Goal: Task Accomplishment & Management: Complete application form

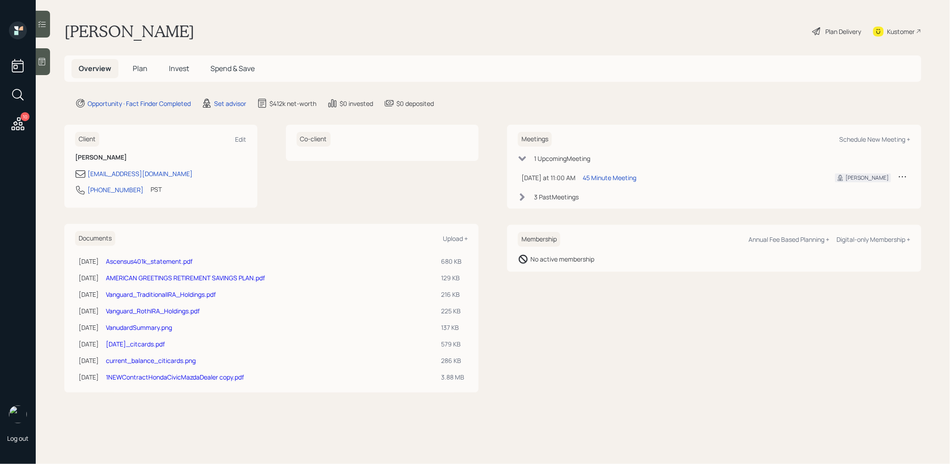
click at [135, 66] on span "Plan" at bounding box center [140, 68] width 15 height 10
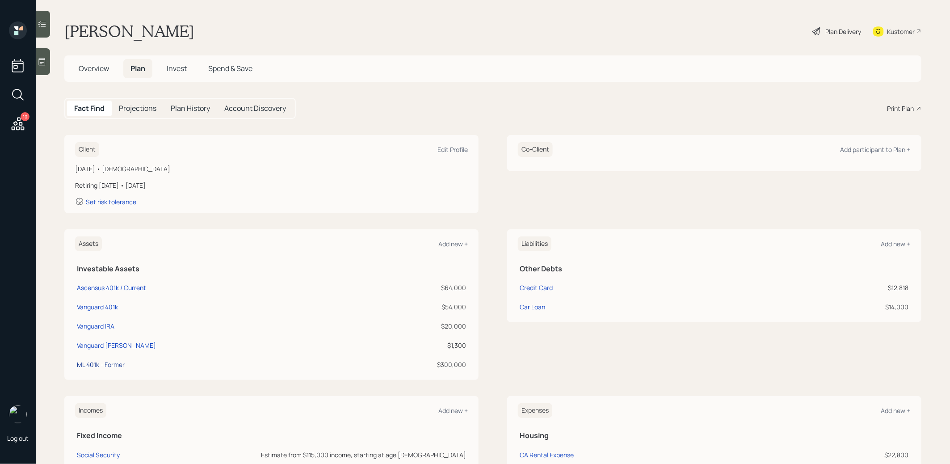
click at [85, 363] on div "ML 401k - Former" at bounding box center [101, 364] width 48 height 9
select select "company_sponsored"
select select "balanced"
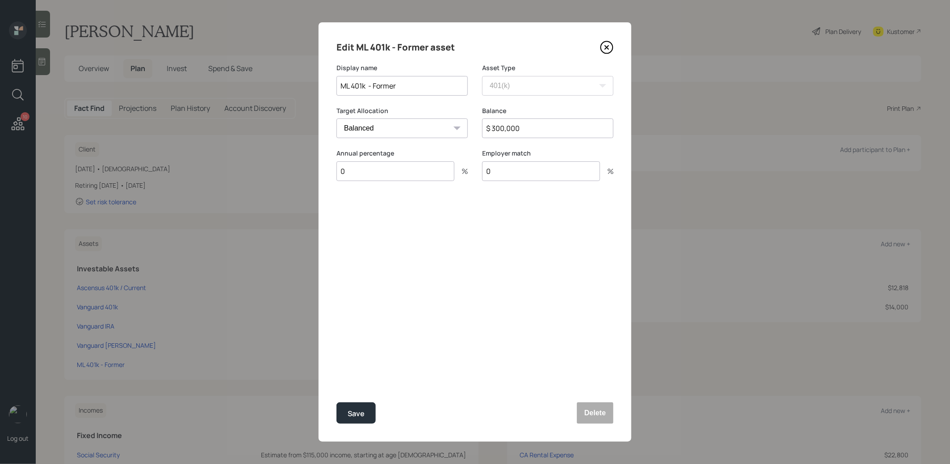
click at [607, 47] on icon at bounding box center [607, 48] width 4 height 4
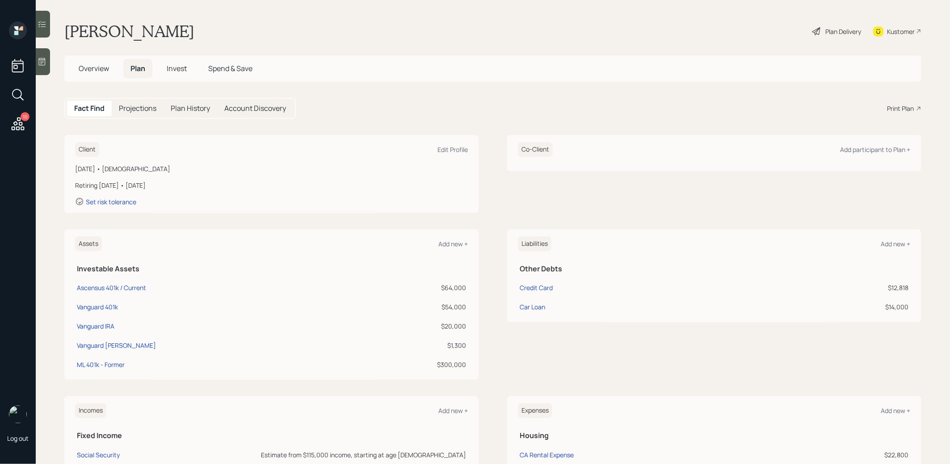
click at [88, 68] on span "Overview" at bounding box center [94, 68] width 30 height 10
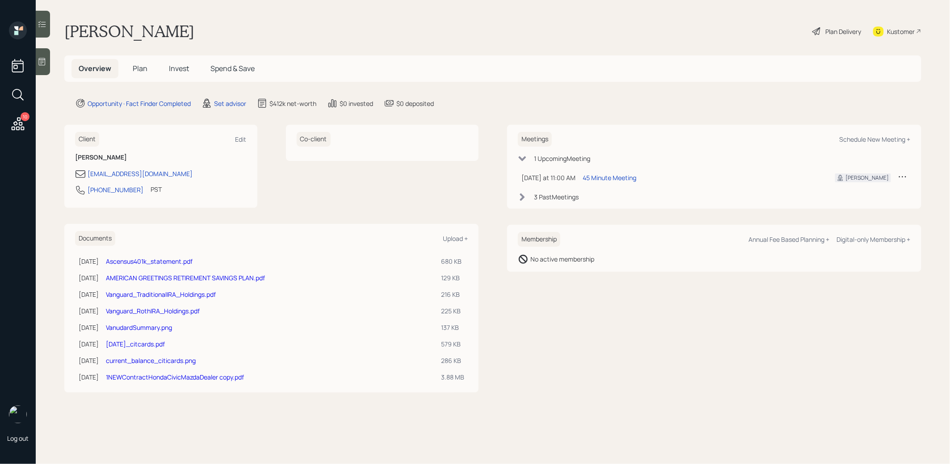
click at [130, 274] on link "AMERICAN GREETINGS RETIREMENT SAVINGS PLAN.pdf" at bounding box center [185, 278] width 159 height 8
click at [142, 293] on link "Vanguard_TraditionalIRA_Holdings.pdf" at bounding box center [161, 294] width 110 height 8
click at [131, 309] on link "Vanguard_RothIRA_Holdings.pdf" at bounding box center [153, 311] width 94 height 8
click at [143, 70] on span "Plan" at bounding box center [140, 68] width 15 height 10
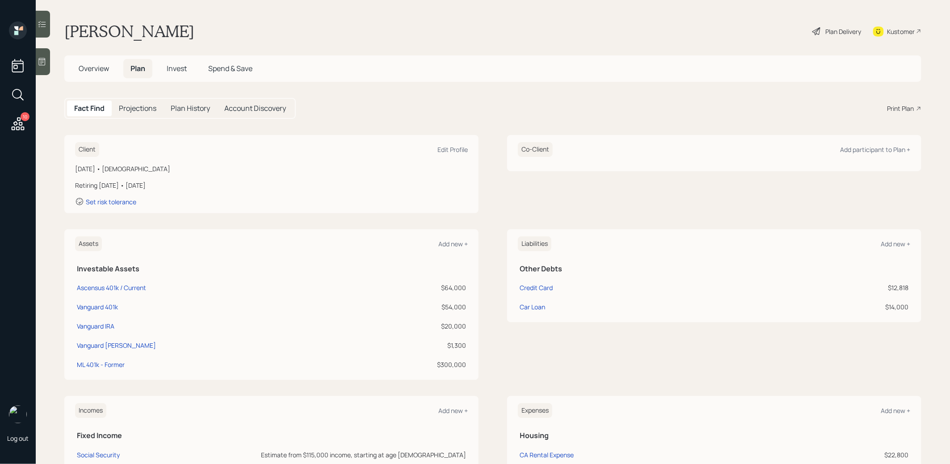
click at [88, 65] on span "Overview" at bounding box center [94, 68] width 30 height 10
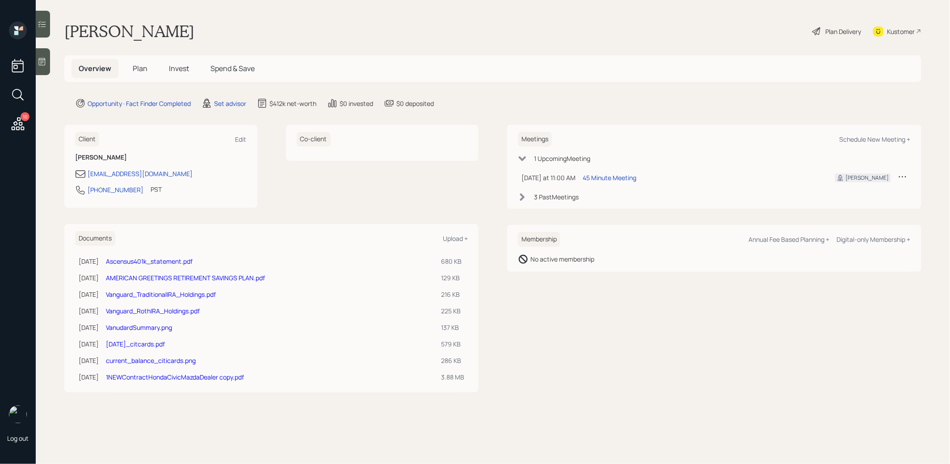
click at [143, 259] on link "Ascensus401k_statement.pdf" at bounding box center [149, 261] width 87 height 8
click at [133, 325] on link "VanudardSummary.png" at bounding box center [139, 327] width 66 height 8
click at [232, 100] on div "Set advisor" at bounding box center [230, 103] width 32 height 9
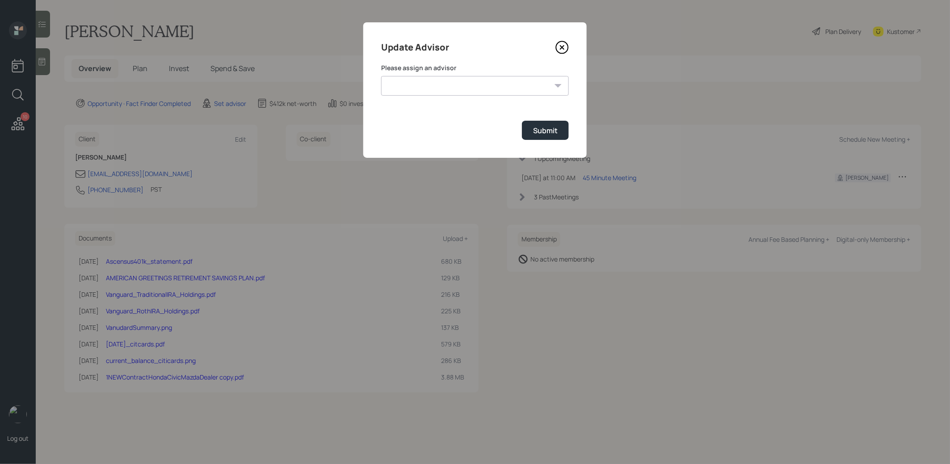
click at [432, 85] on select "Jonah Coleman Tyler End James DiStasi Treva Nostdahl Eric Schwartz Aleksandra S…" at bounding box center [475, 86] width 188 height 20
select select "8b79112e-3cfb-44f9-89e7-15267fe946c1"
click at [381, 76] on select "Jonah Coleman Tyler End James DiStasi Treva Nostdahl Eric Schwartz Aleksandra S…" at bounding box center [475, 86] width 188 height 20
click at [549, 135] on div "Submit" at bounding box center [545, 131] width 25 height 10
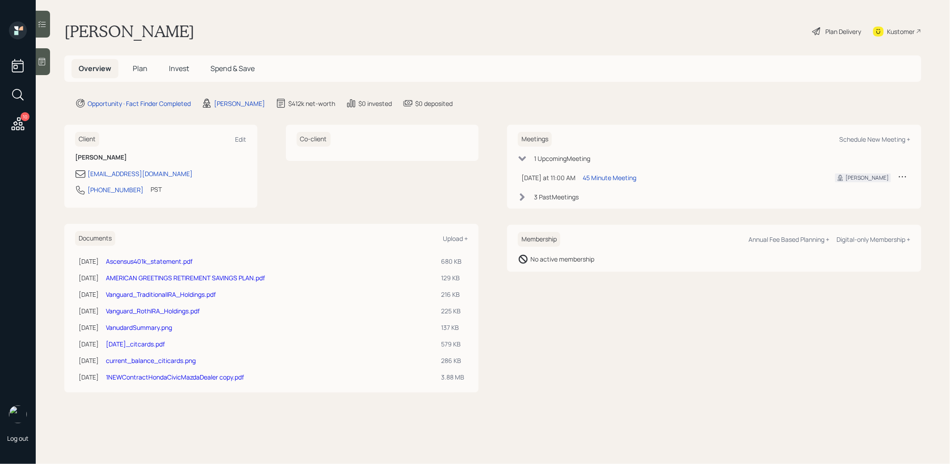
click at [139, 68] on span "Plan" at bounding box center [140, 68] width 15 height 10
click at [123, 345] on link "[DATE]_citcards.pdf" at bounding box center [135, 344] width 59 height 8
click at [141, 68] on span "Plan" at bounding box center [140, 68] width 15 height 10
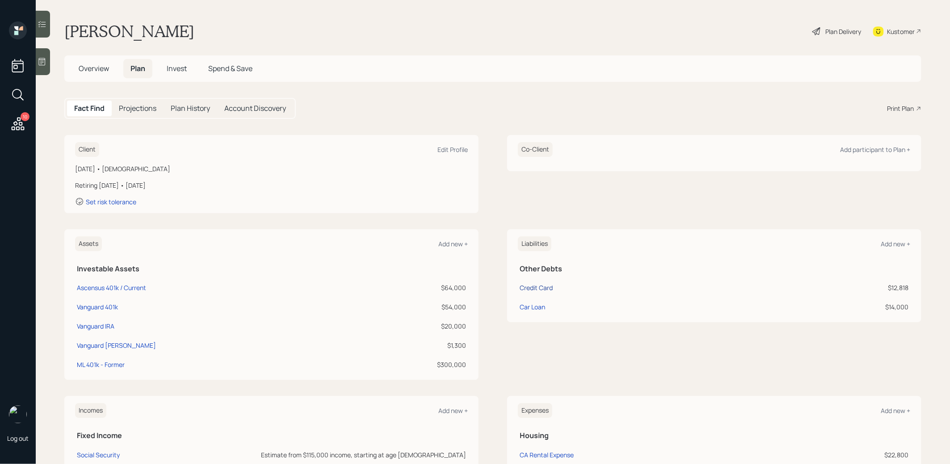
click at [537, 285] on div "Credit Card" at bounding box center [536, 287] width 33 height 9
select select "credit_card"
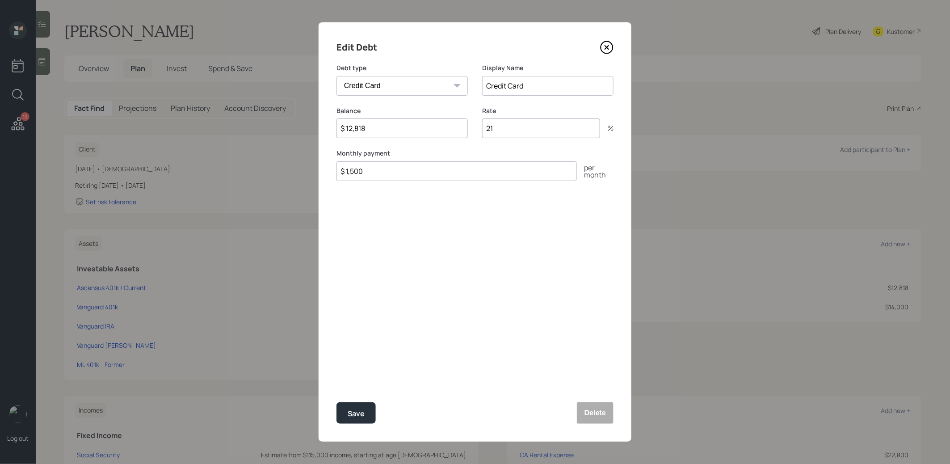
click at [417, 133] on input "$ 12,818" at bounding box center [402, 128] width 131 height 20
type input "$ 18,390"
click at [553, 91] on input "Credit Card" at bounding box center [547, 86] width 131 height 20
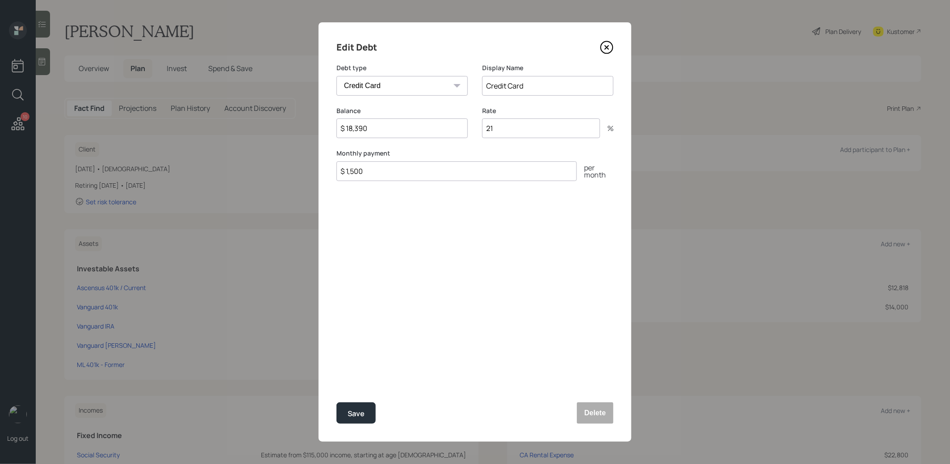
click at [553, 91] on input "Credit Card" at bounding box center [547, 86] width 131 height 20
type input "Citi"
click at [352, 411] on div "Save" at bounding box center [356, 414] width 17 height 12
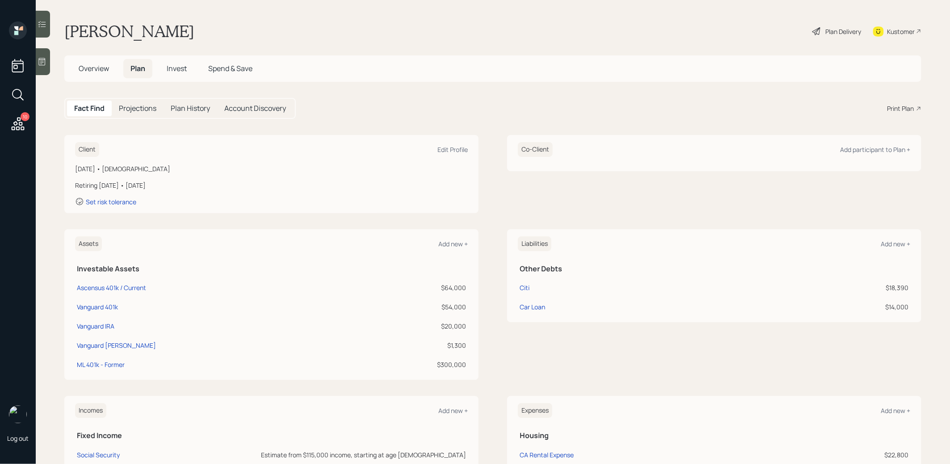
click at [93, 67] on span "Overview" at bounding box center [94, 68] width 30 height 10
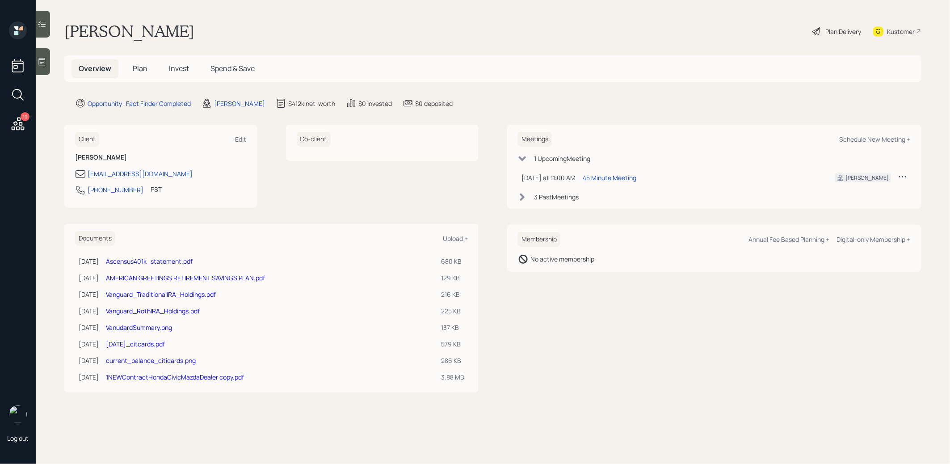
click at [127, 359] on link "current_balance_citicards.png" at bounding box center [151, 360] width 90 height 8
click at [136, 341] on link "[DATE]_citcards.pdf" at bounding box center [135, 344] width 59 height 8
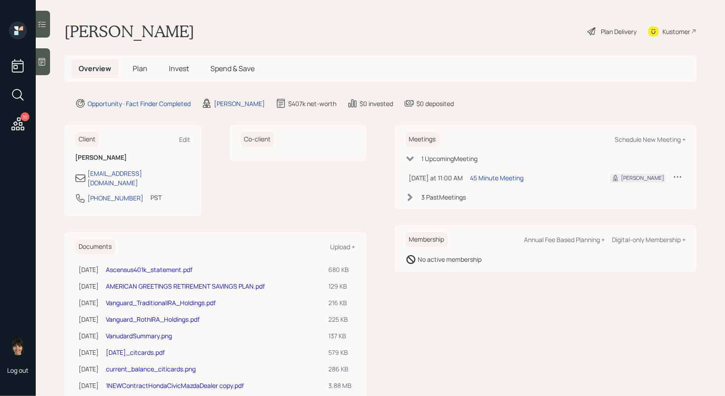
click at [139, 70] on span "Plan" at bounding box center [140, 68] width 15 height 10
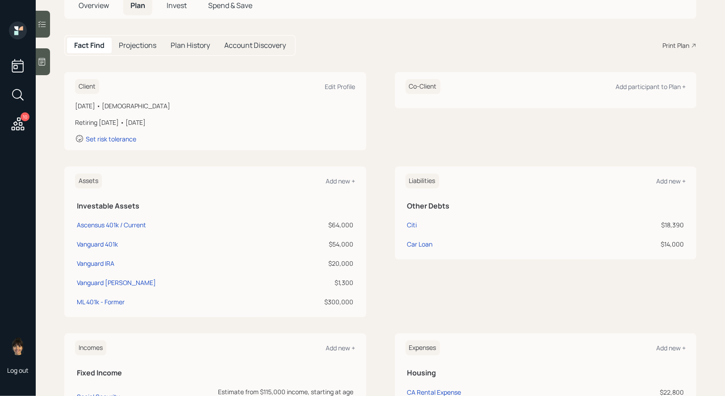
scroll to position [95, 0]
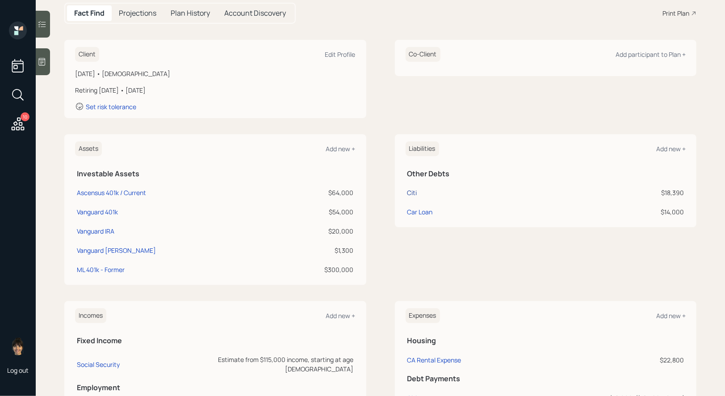
click at [412, 191] on div "Citi" at bounding box center [413, 192] width 10 height 9
select select "credit_card"
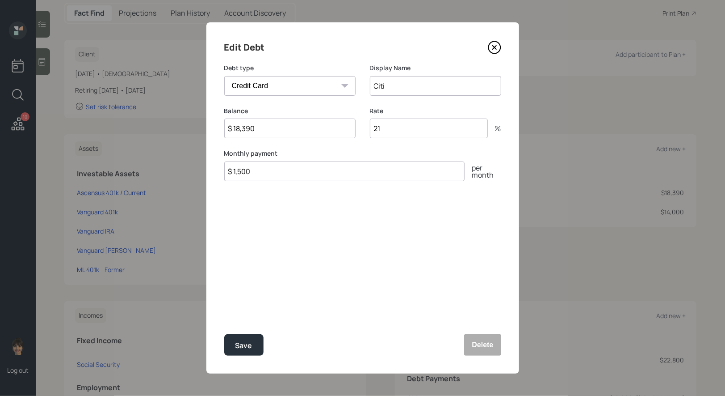
click at [401, 82] on input "Citi" at bounding box center [435, 86] width 131 height 20
type input "Citi Card"
click at [248, 345] on div "Save" at bounding box center [244, 345] width 17 height 12
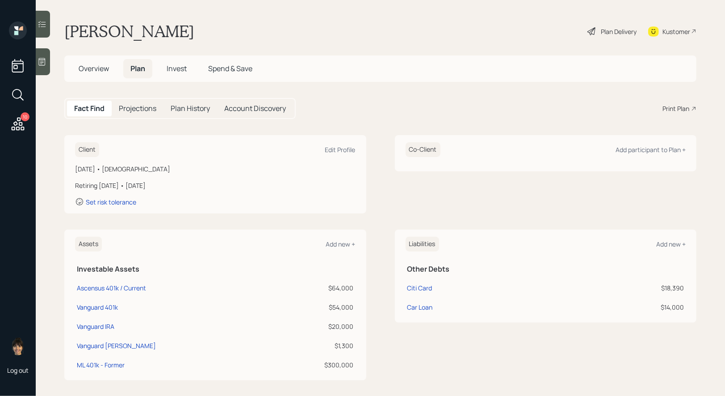
click at [590, 33] on icon at bounding box center [592, 31] width 8 height 8
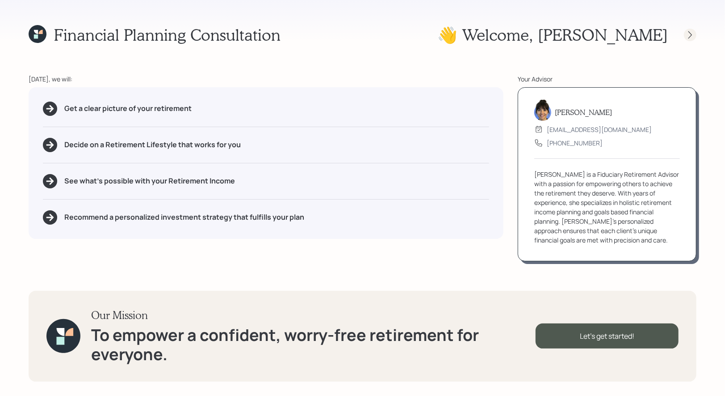
click at [694, 34] on icon at bounding box center [690, 34] width 9 height 9
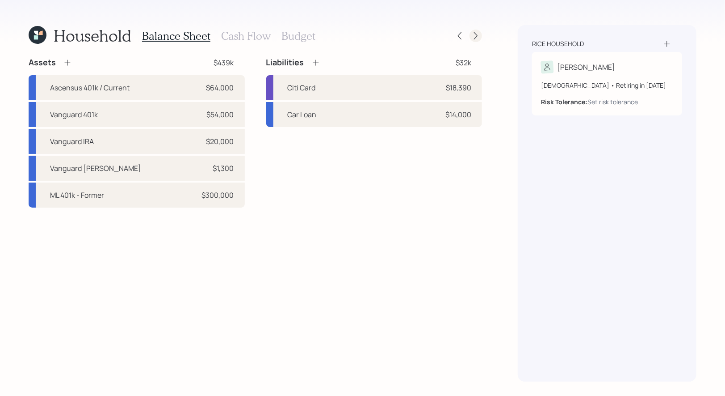
click at [478, 34] on icon at bounding box center [476, 35] width 9 height 9
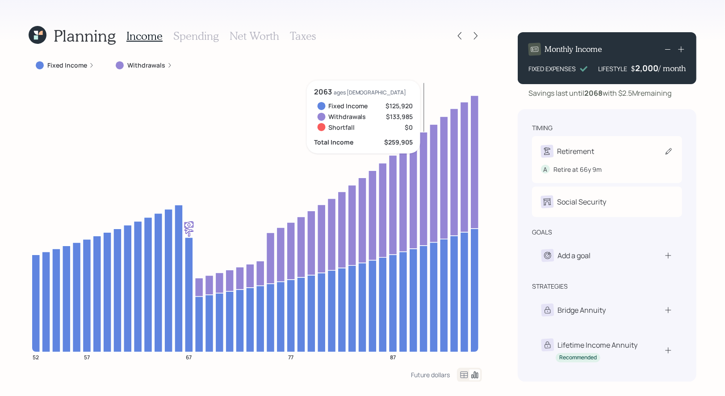
click at [668, 152] on icon at bounding box center [669, 151] width 9 height 9
select select "9"
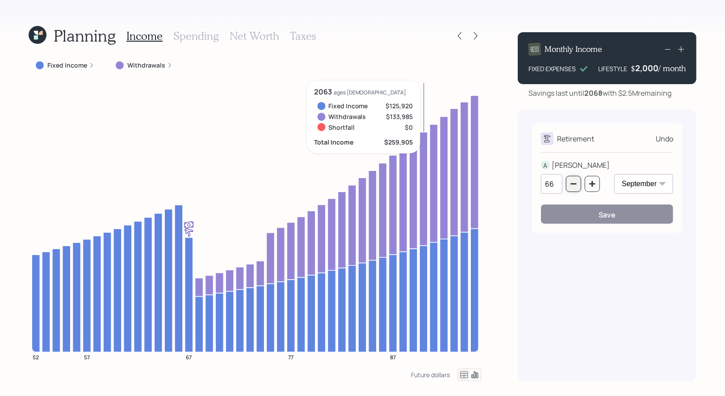
click at [575, 188] on button "button" at bounding box center [573, 184] width 15 height 16
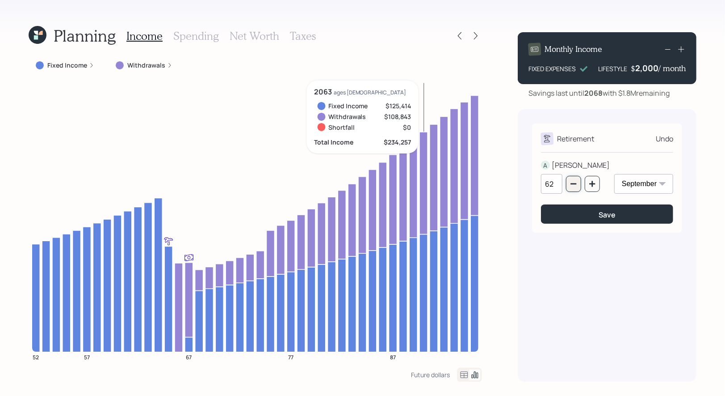
click at [575, 188] on button "button" at bounding box center [573, 184] width 15 height 16
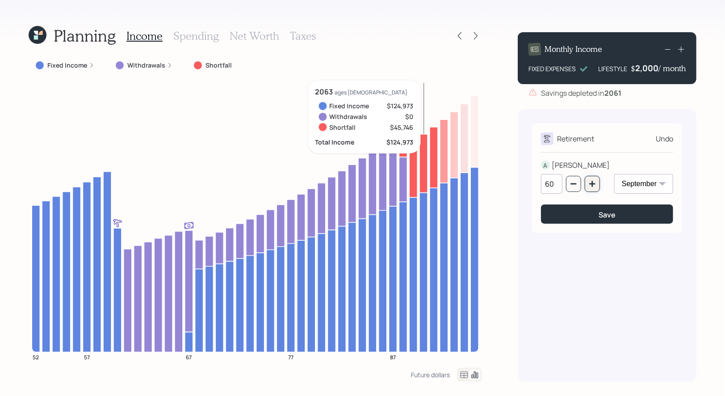
click at [595, 185] on icon "button" at bounding box center [592, 183] width 7 height 7
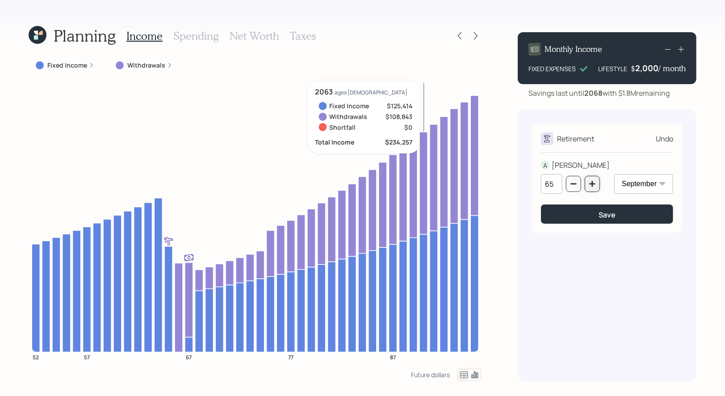
click at [591, 188] on button "button" at bounding box center [592, 184] width 15 height 16
type input "67"
click at [575, 217] on button "Save" at bounding box center [607, 213] width 132 height 19
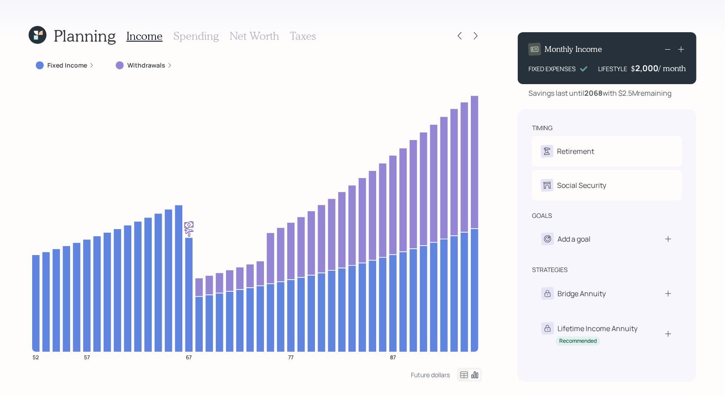
click at [192, 34] on h3 "Spending" at bounding box center [196, 35] width 46 height 13
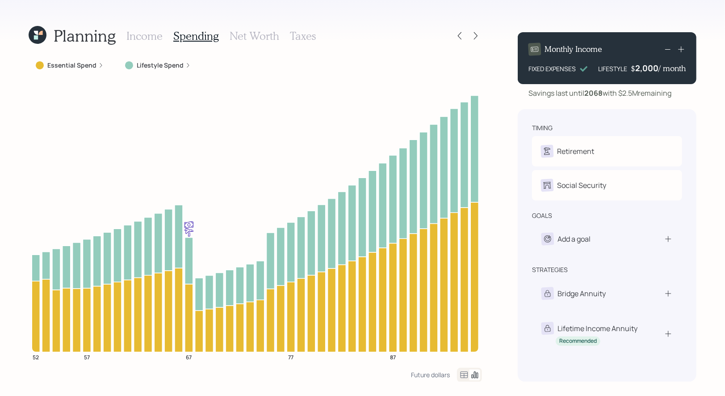
click at [258, 33] on h3 "Net Worth" at bounding box center [255, 35] width 50 height 13
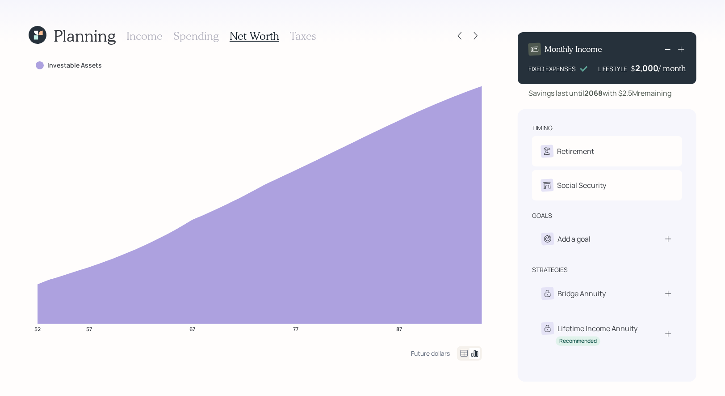
click at [138, 36] on h3 "Income" at bounding box center [144, 35] width 36 height 13
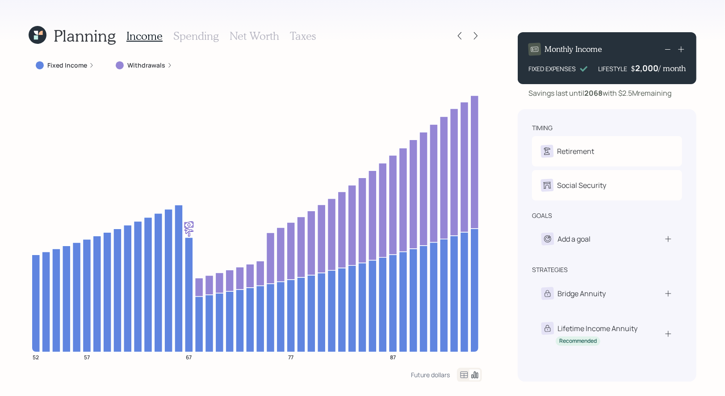
click at [191, 35] on h3 "Spending" at bounding box center [196, 35] width 46 height 13
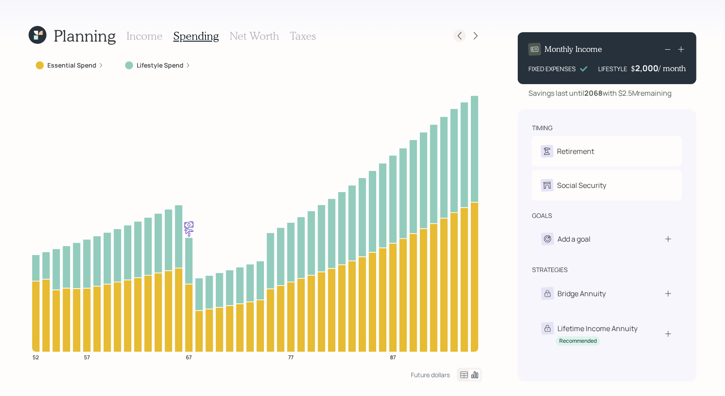
click at [463, 34] on icon at bounding box center [459, 35] width 9 height 9
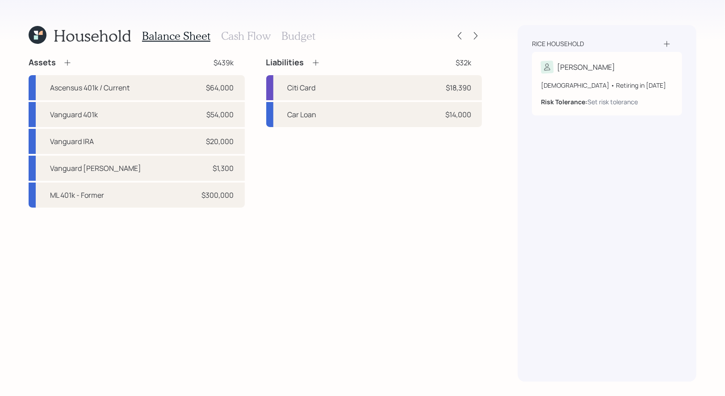
click at [252, 33] on h3 "Cash Flow" at bounding box center [246, 35] width 50 height 13
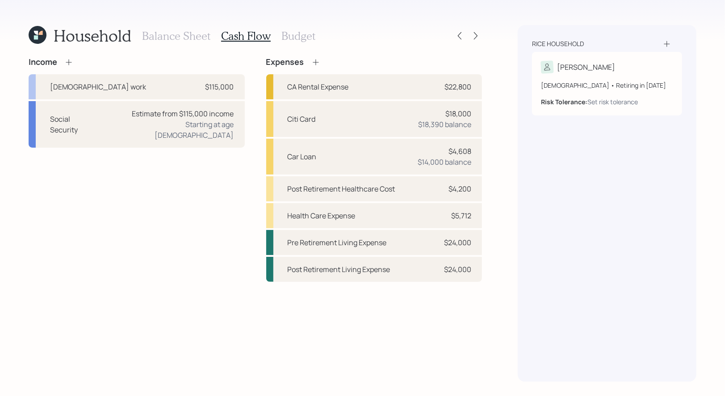
click at [293, 42] on h3 "Budget" at bounding box center [299, 35] width 34 height 13
